Goal: Task Accomplishment & Management: Manage account settings

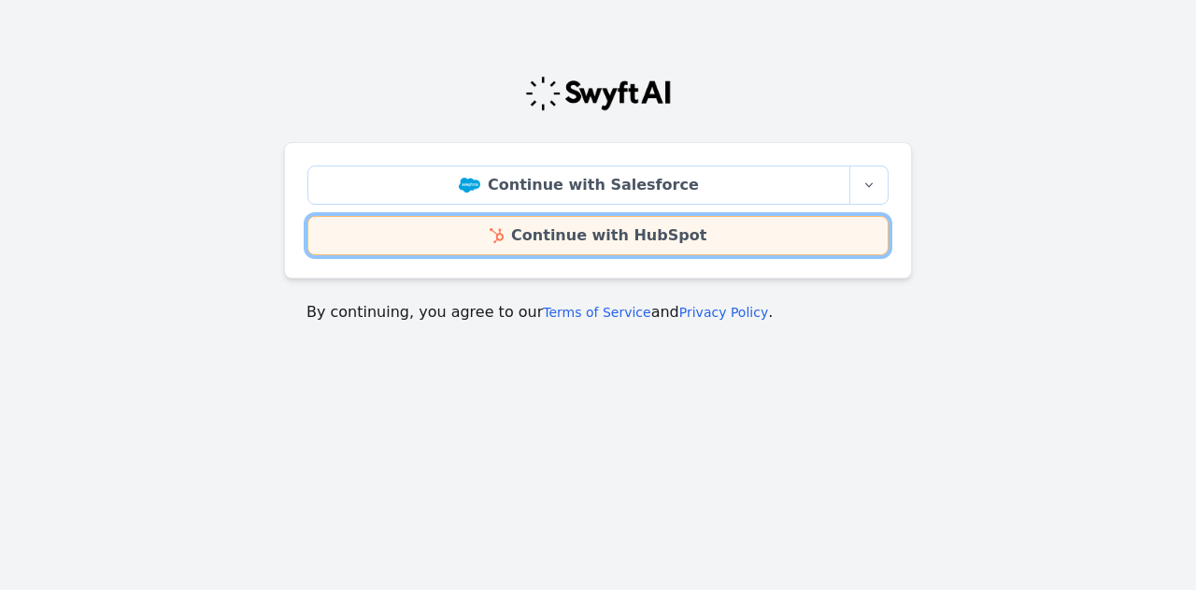
click at [594, 236] on link "Continue with HubSpot" at bounding box center [597, 235] width 581 height 39
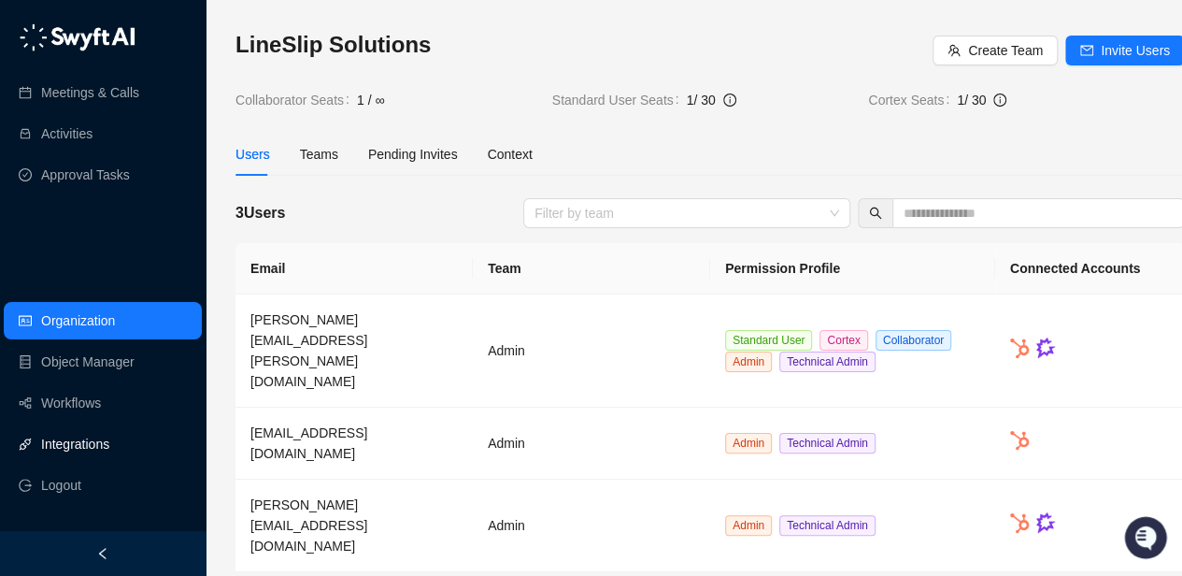
click at [61, 456] on link "Integrations" at bounding box center [75, 443] width 68 height 37
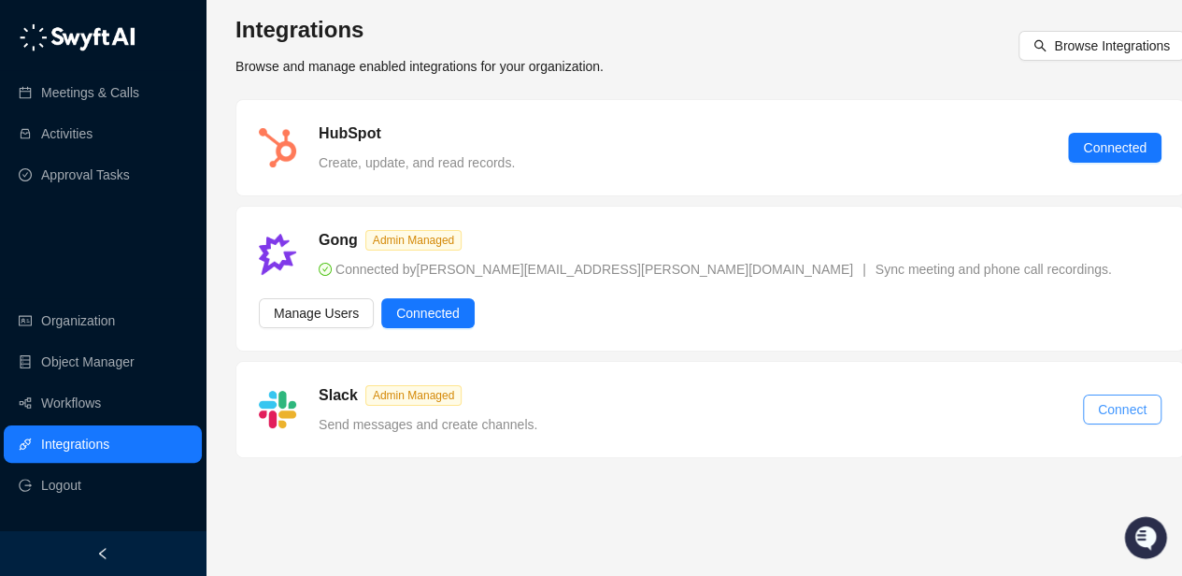
click at [1142, 399] on span "Connect" at bounding box center [1122, 409] width 49 height 21
